Goal: Check status: Check status

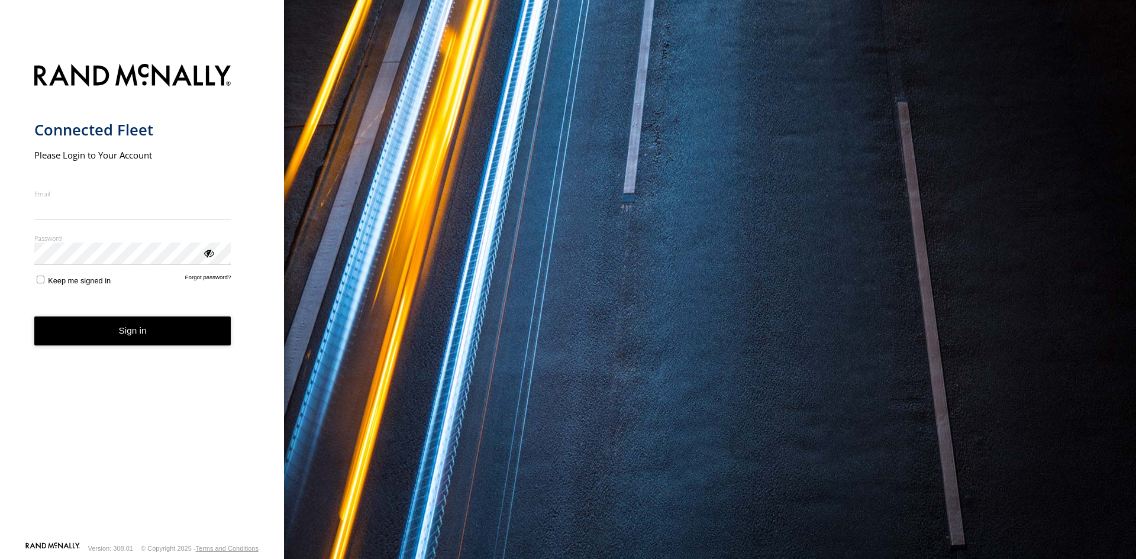
type input "**********"
click at [123, 343] on button "Sign in" at bounding box center [132, 331] width 197 height 29
